Goal: Navigation & Orientation: Go to known website

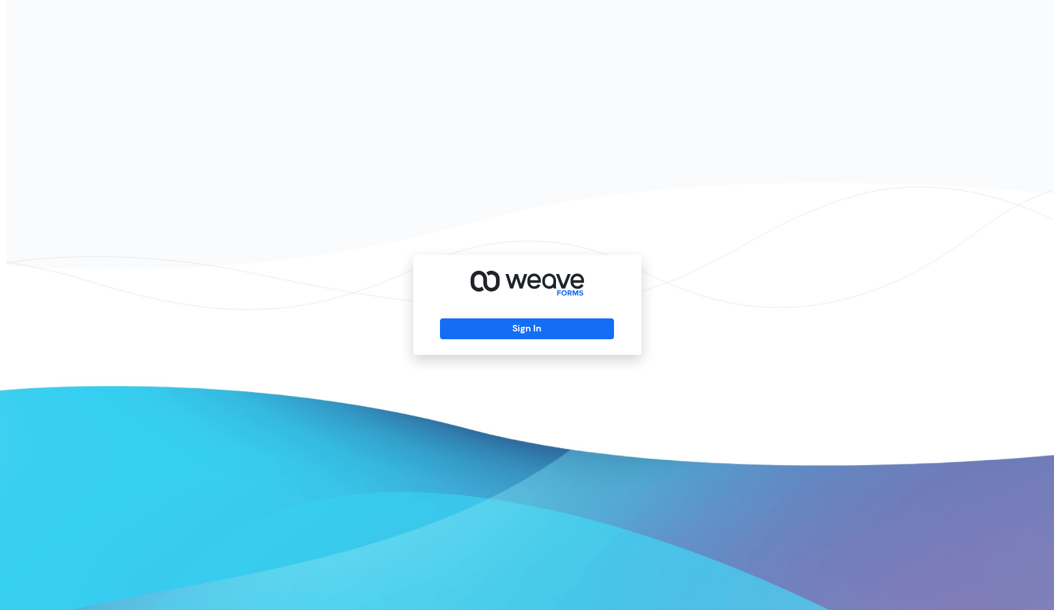
click at [555, 341] on div "Sign In" at bounding box center [527, 305] width 228 height 100
click at [556, 338] on button "Sign In" at bounding box center [527, 328] width 174 height 21
